Goal: Information Seeking & Learning: Learn about a topic

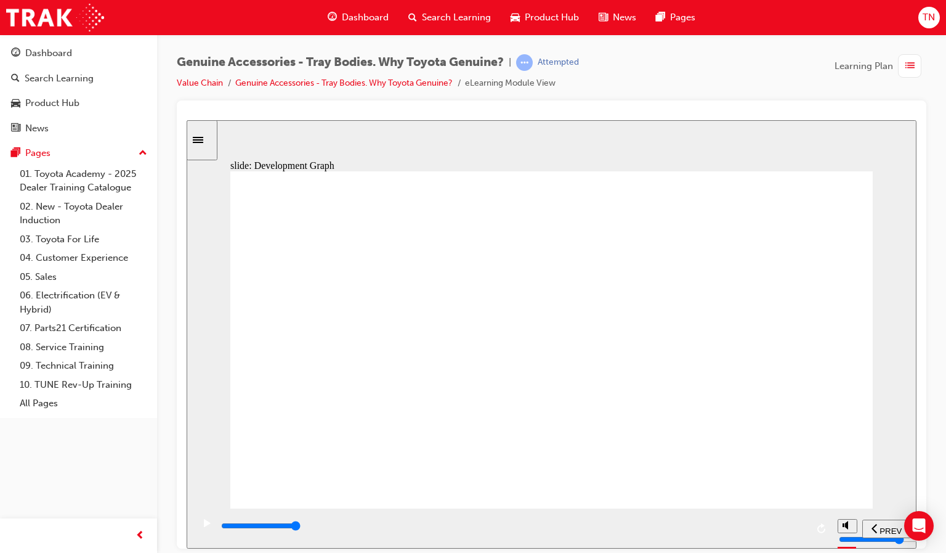
drag, startPoint x: 624, startPoint y: 203, endPoint x: 738, endPoint y: 208, distance: 114.1
drag, startPoint x: 777, startPoint y: 241, endPoint x: 700, endPoint y: 234, distance: 77.9
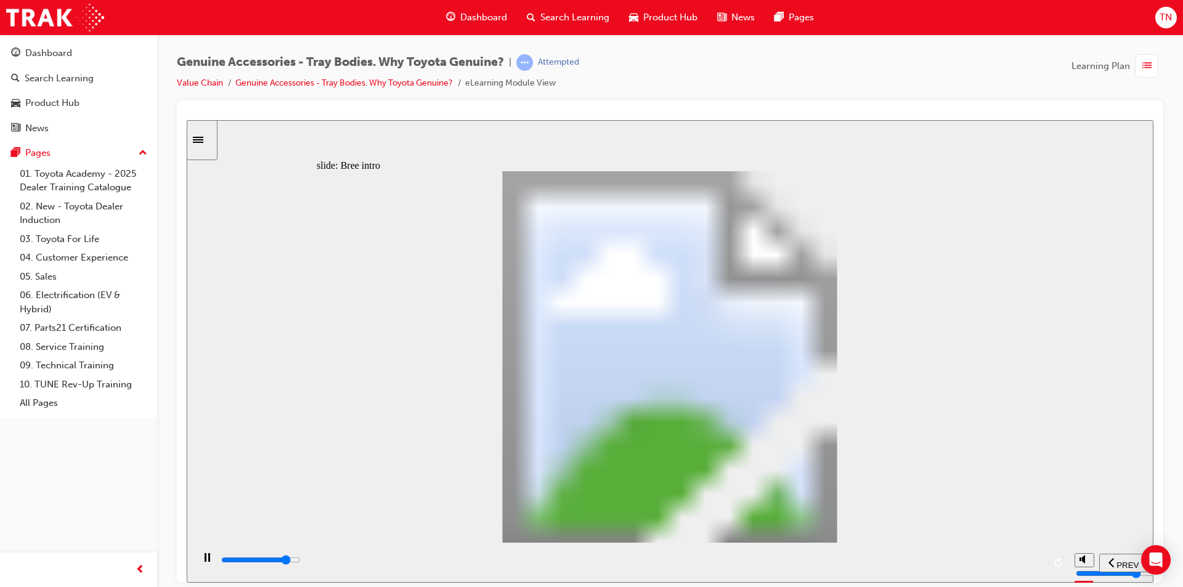
drag, startPoint x: 578, startPoint y: 457, endPoint x: 598, endPoint y: 447, distance: 22.6
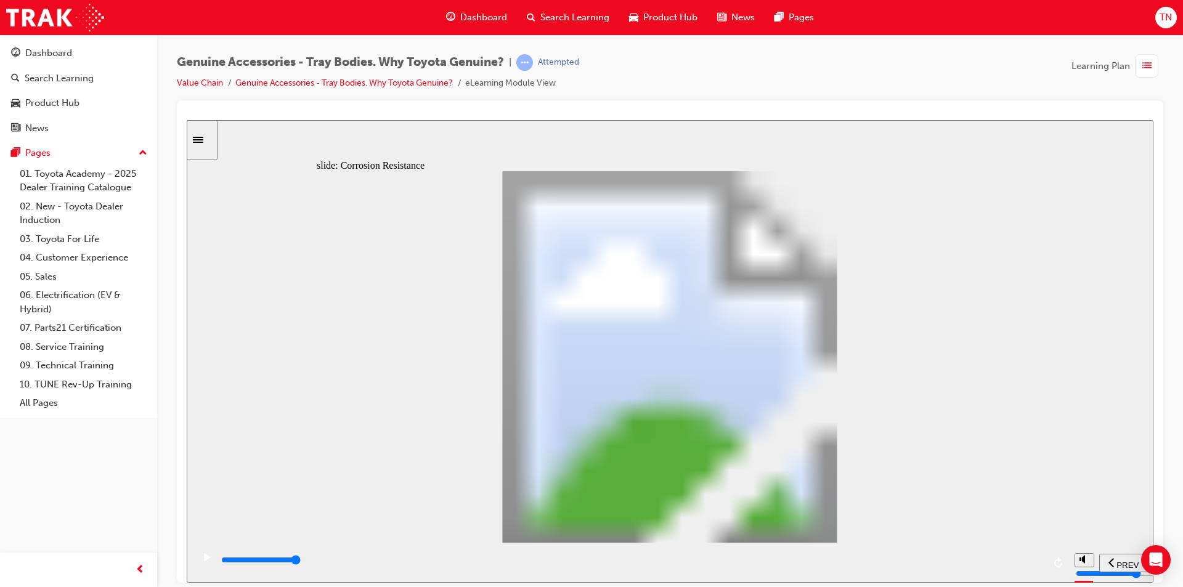
type input "0"
type input "1"
drag, startPoint x: 439, startPoint y: 423, endPoint x: 488, endPoint y: 426, distance: 48.7
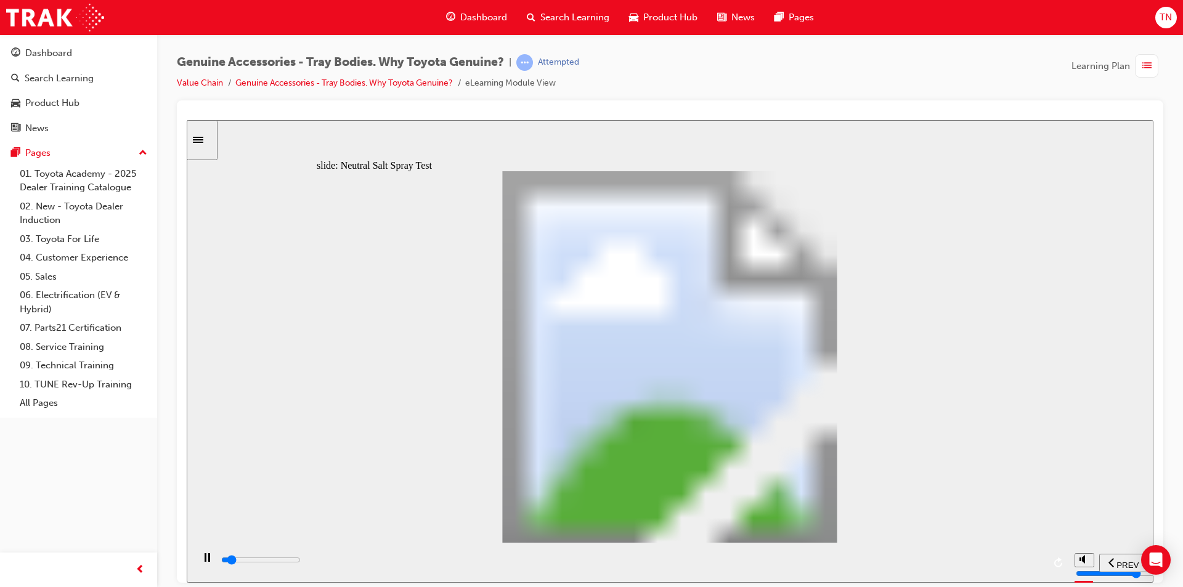
type input "2000"
type input "2"
type input "2100"
type input "3"
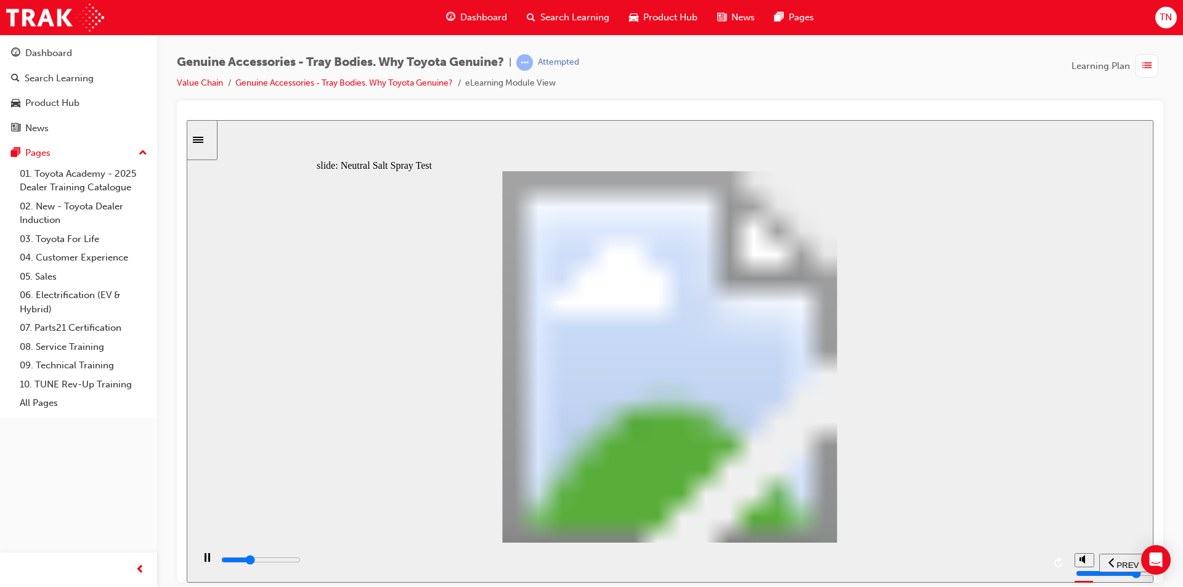
type input "2300"
type input "5"
type input "100"
type input "6"
drag, startPoint x: 485, startPoint y: 419, endPoint x: 687, endPoint y: 418, distance: 202.7
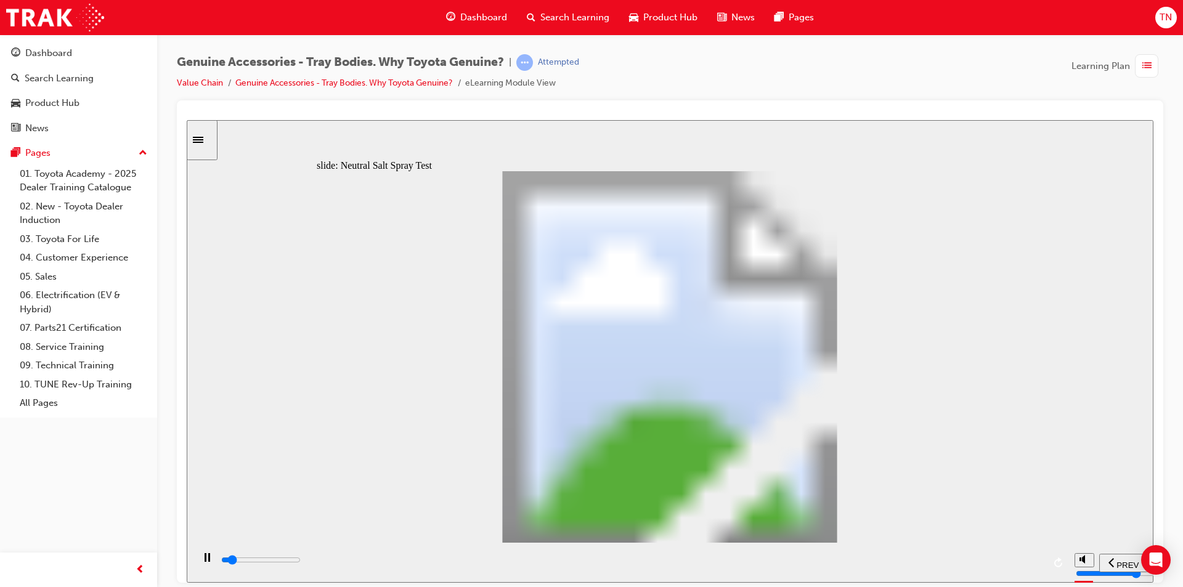
type input "100"
type input "8"
drag, startPoint x: 686, startPoint y: 421, endPoint x: 793, endPoint y: 437, distance: 108.4
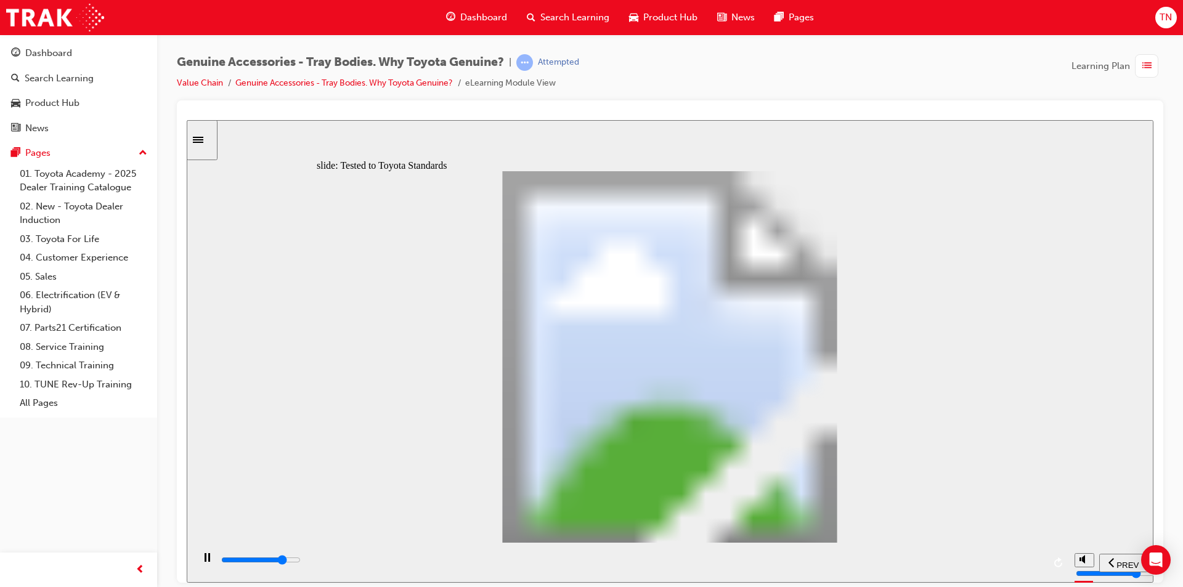
drag, startPoint x: 397, startPoint y: 517, endPoint x: 519, endPoint y: 522, distance: 122.1
type input "13400"
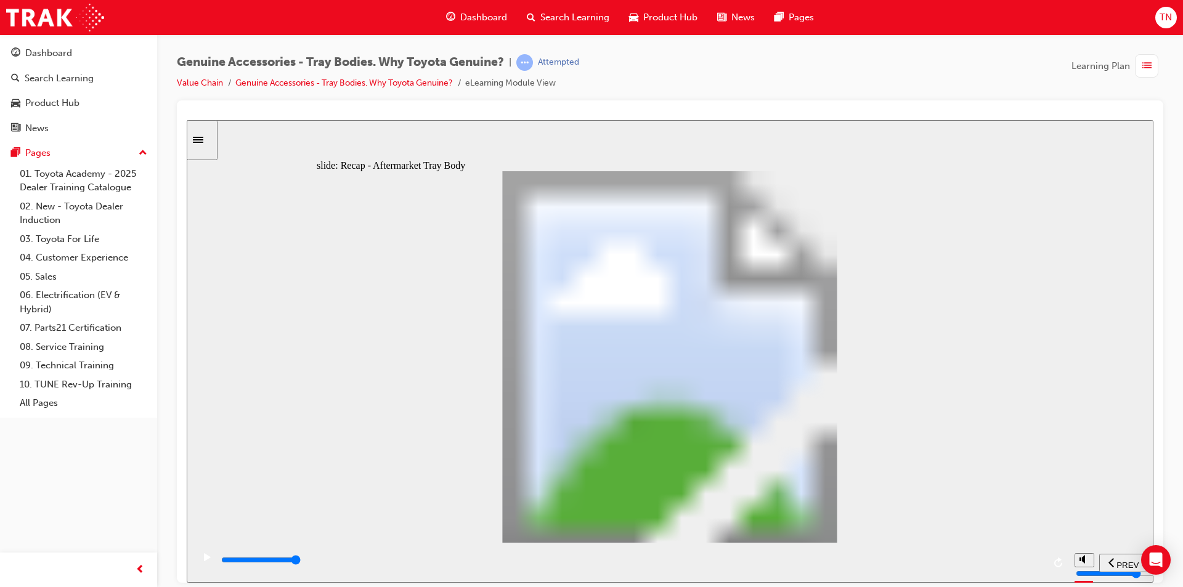
radio input "true"
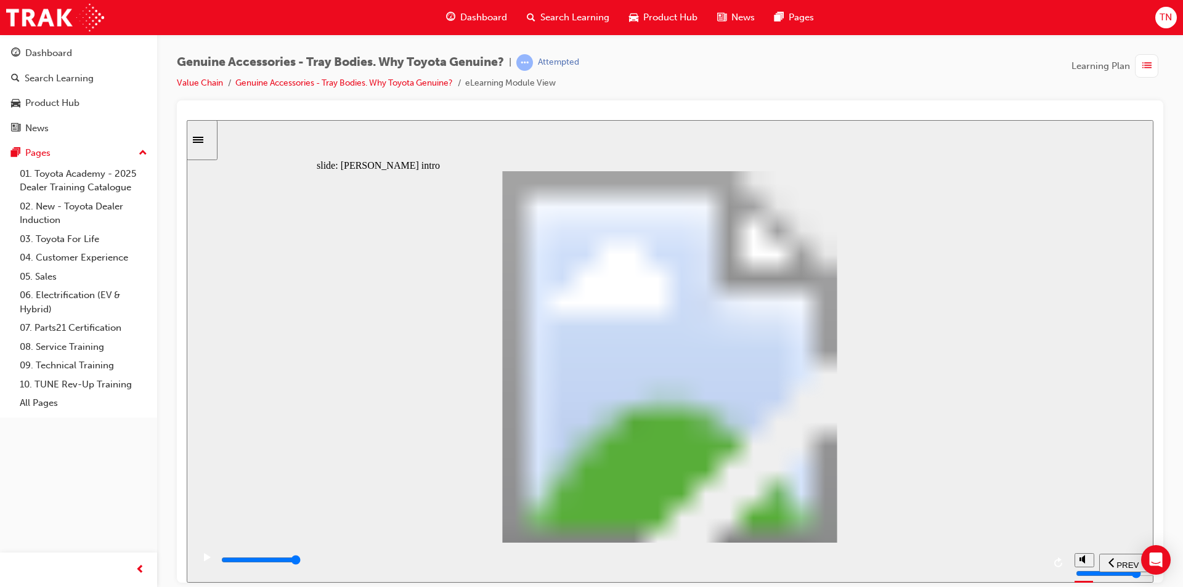
type input "21700"
drag, startPoint x: 532, startPoint y: 421, endPoint x: 548, endPoint y: 395, distance: 30.6
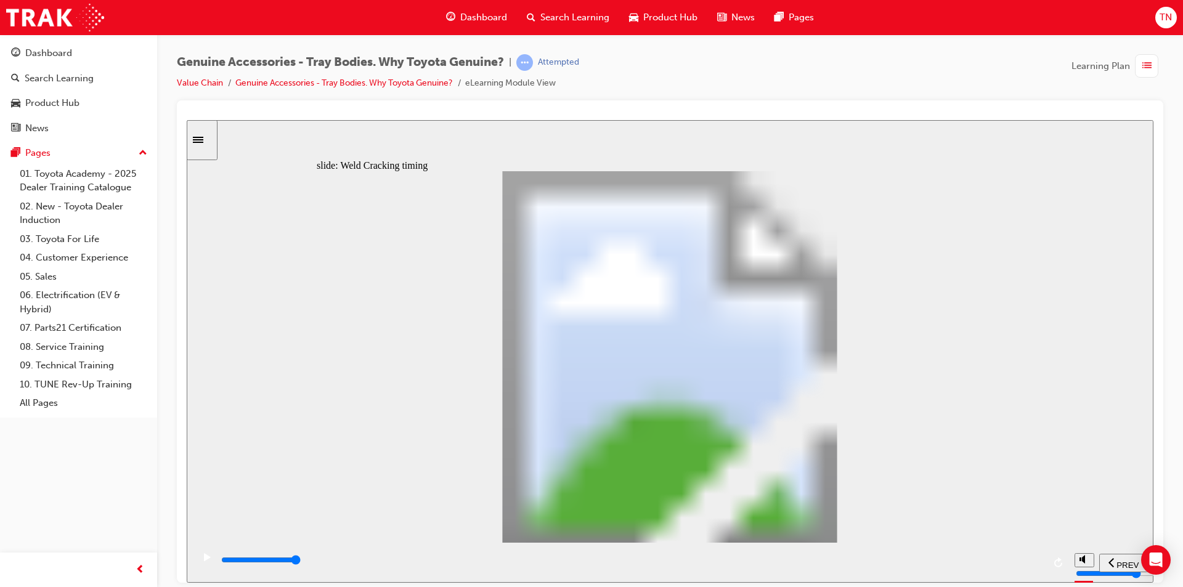
type input "10"
drag, startPoint x: 543, startPoint y: 432, endPoint x: 630, endPoint y: 422, distance: 87.4
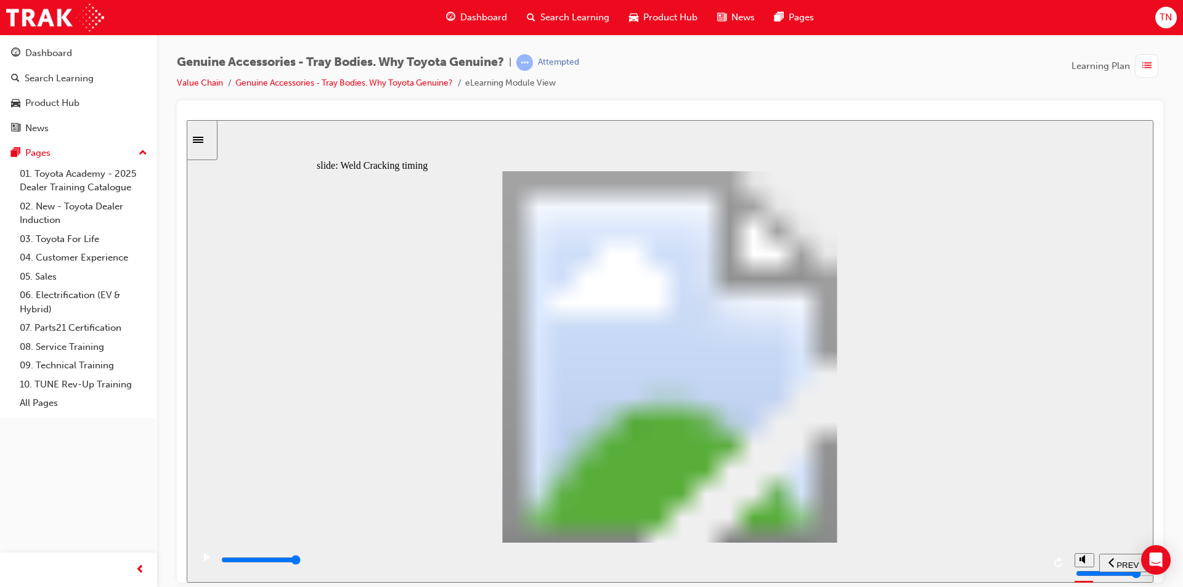
type input "8200"
type input "2"
type input "0"
type input "3"
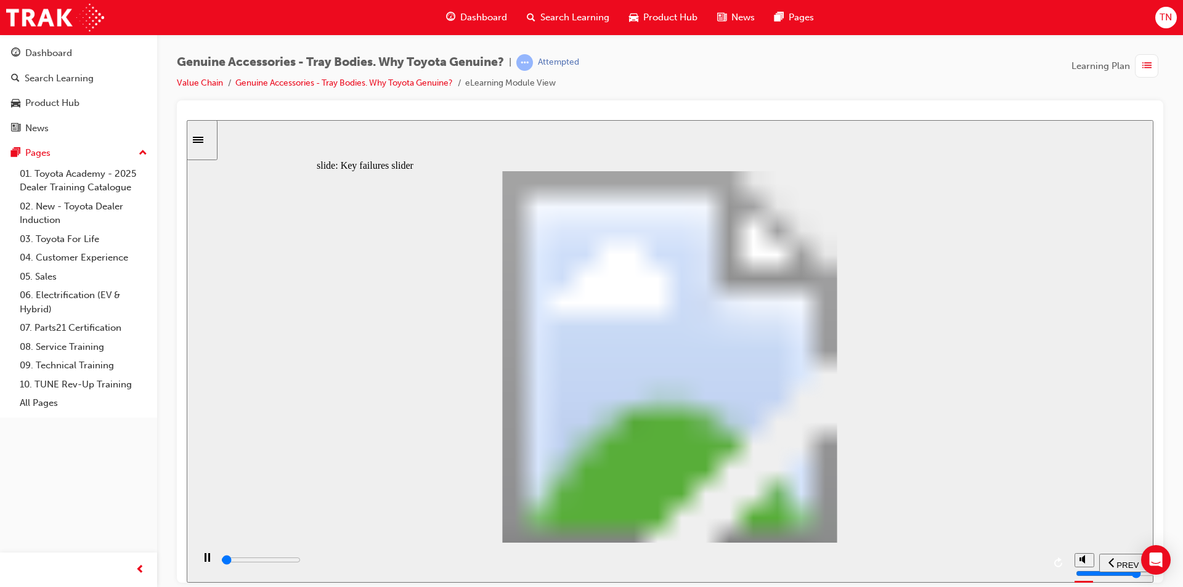
drag, startPoint x: 352, startPoint y: 424, endPoint x: 627, endPoint y: 416, distance: 274.8
drag, startPoint x: 553, startPoint y: 429, endPoint x: 818, endPoint y: 423, distance: 264.9
click at [818, 423] on div "Oval 2 siren icon 1 Freeform 6 Freeform 4 Freeform 1 Freeform 2 Freeform 3 Free…" at bounding box center [670, 362] width 706 height 383
drag, startPoint x: 543, startPoint y: 433, endPoint x: 796, endPoint y: 405, distance: 254.7
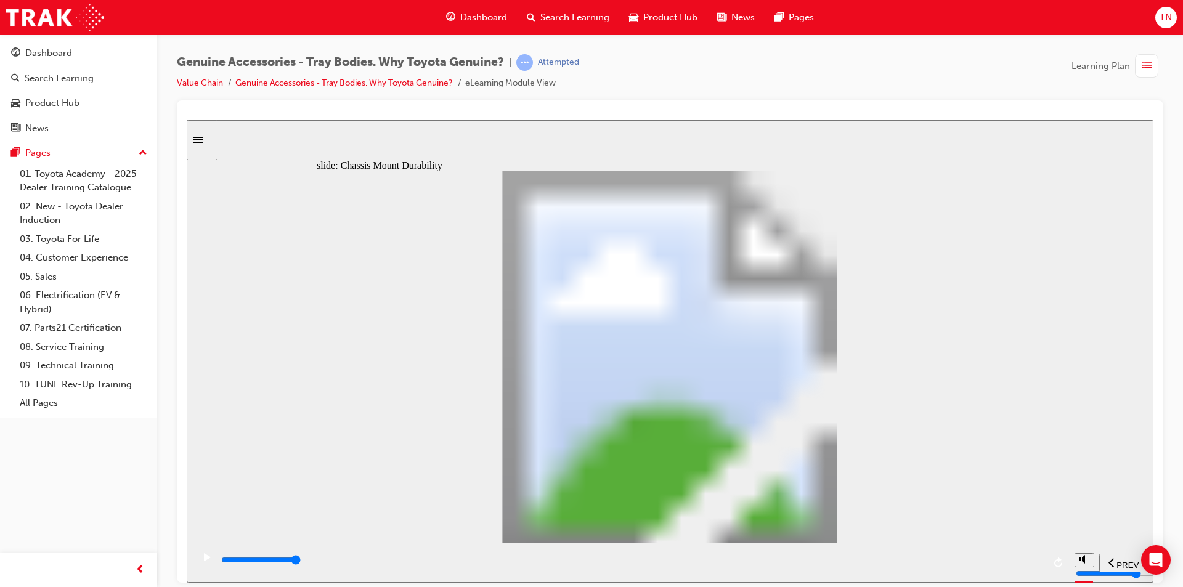
drag, startPoint x: 887, startPoint y: 233, endPoint x: 956, endPoint y: 267, distance: 77.1
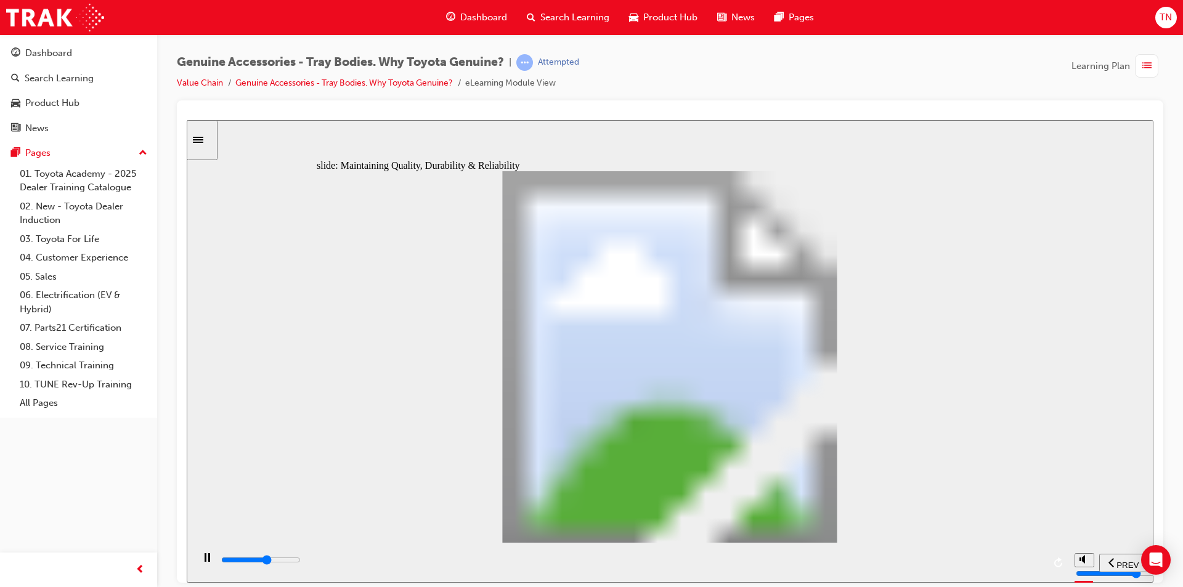
click at [945, 267] on div "Why is that bad? Why is that bad? Up Arrow 1 AFTERMARKET Oval 1 Line 1 Deformed…" at bounding box center [670, 362] width 706 height 383
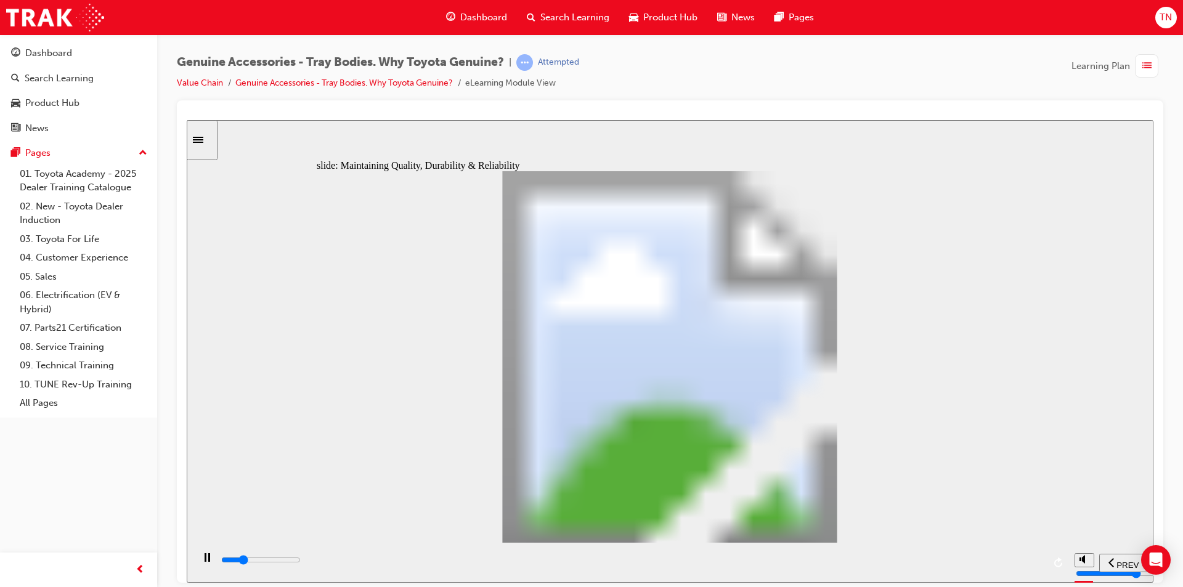
type input "12300"
